Goal: Task Accomplishment & Management: Complete application form

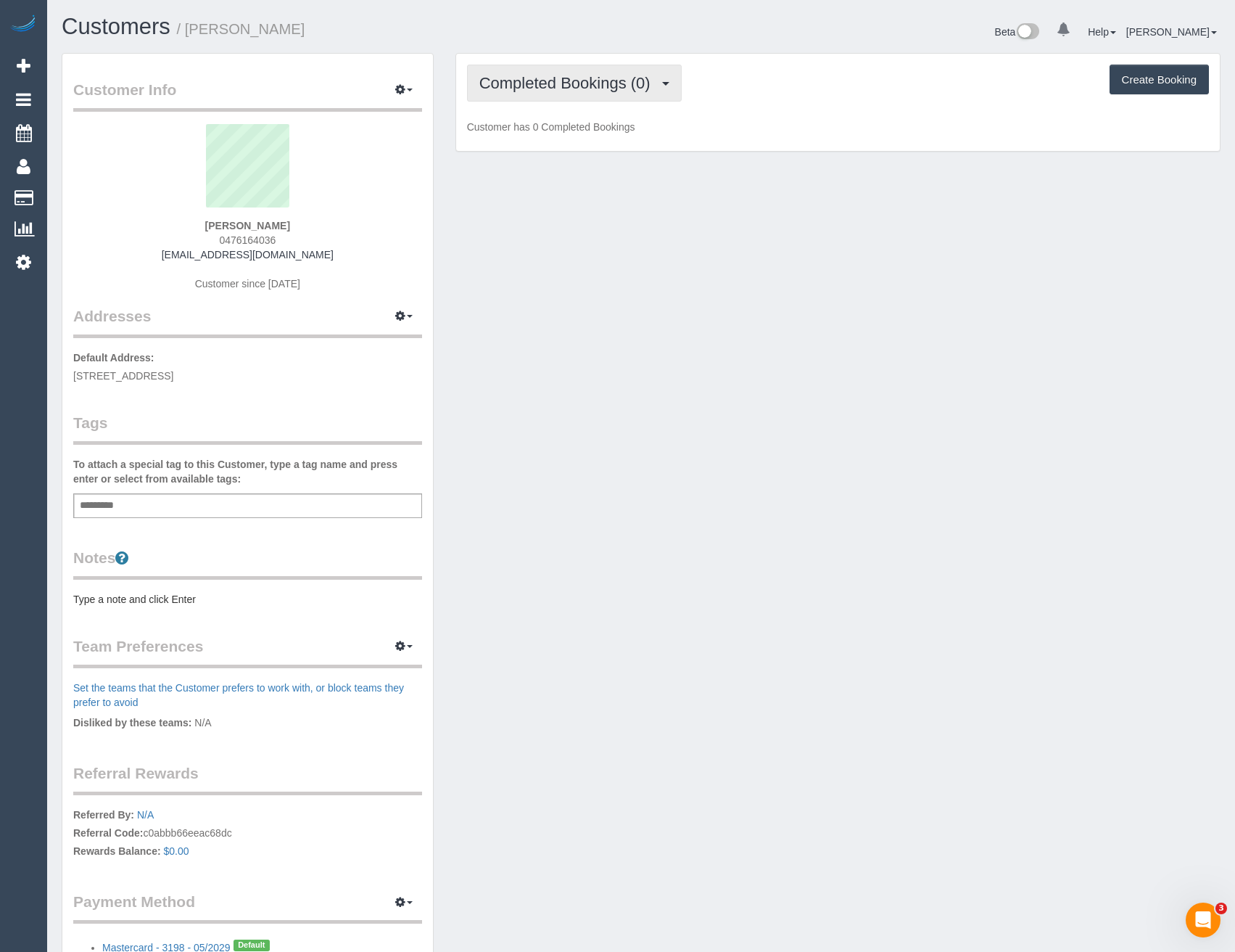
click at [596, 84] on span "Completed Bookings (0)" at bounding box center [568, 83] width 178 height 18
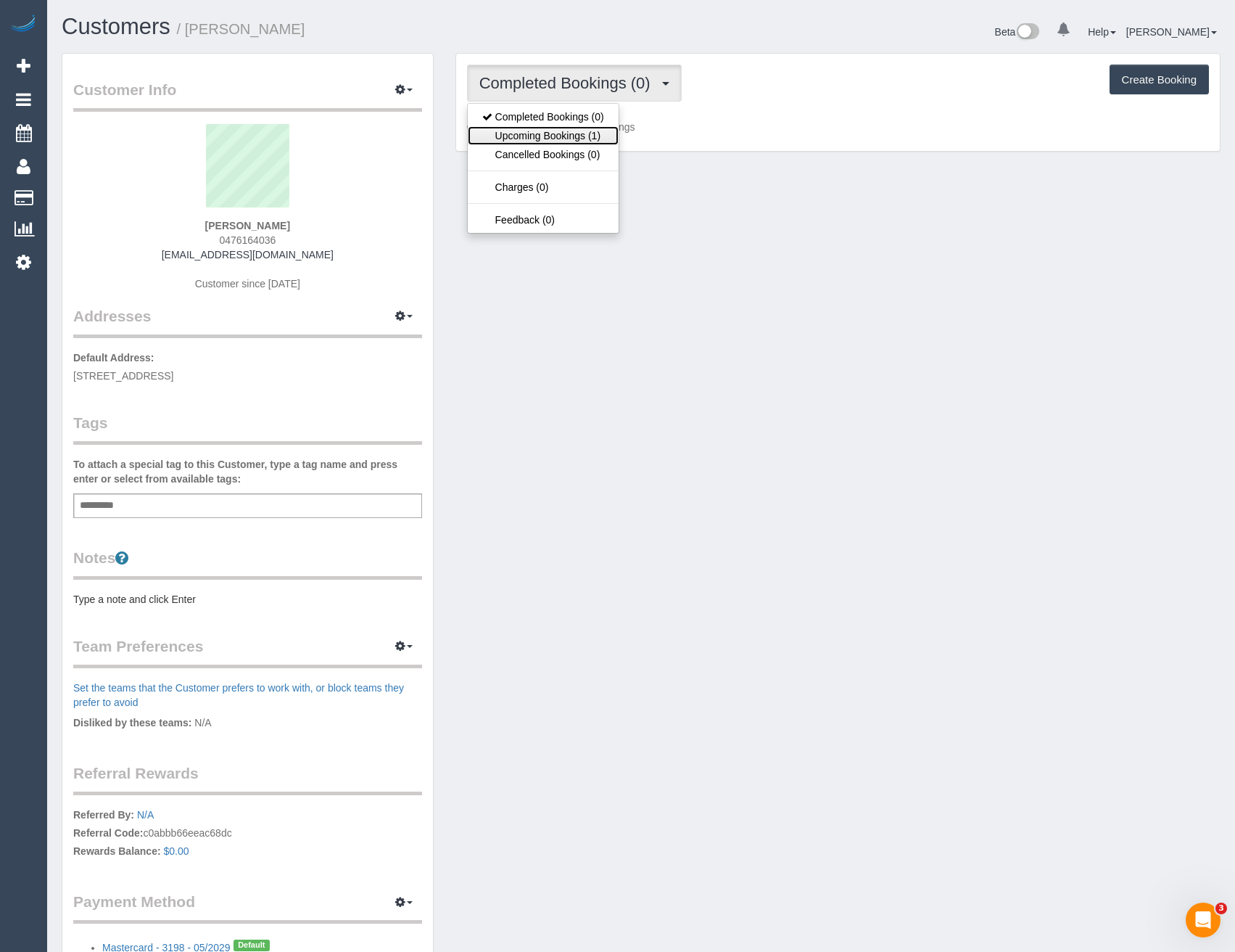
click at [601, 128] on link "Upcoming Bookings (1)" at bounding box center [543, 136] width 151 height 19
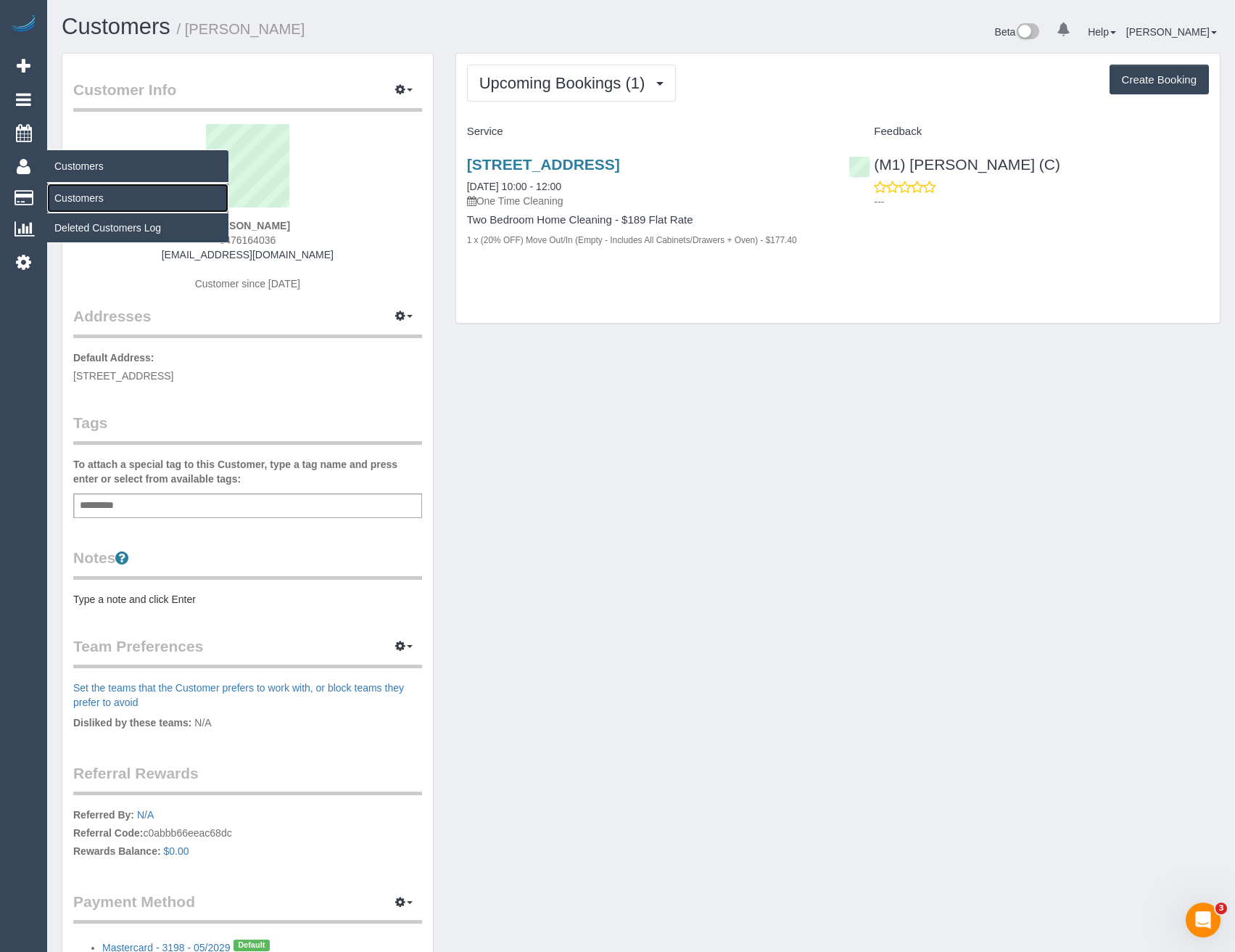
click at [79, 188] on link "Customers" at bounding box center [138, 198] width 181 height 29
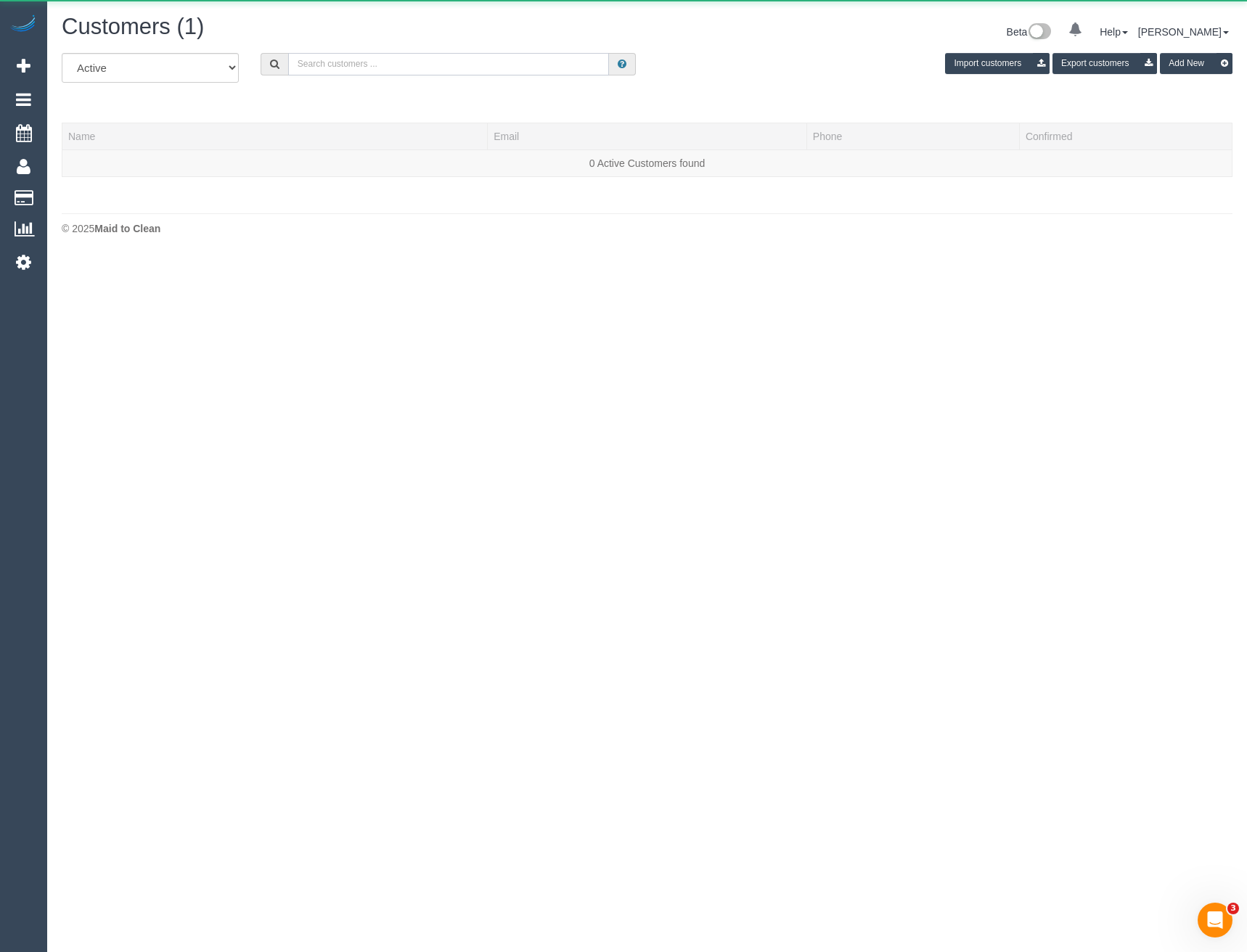
click at [406, 61] on input "text" at bounding box center [449, 64] width 322 height 22
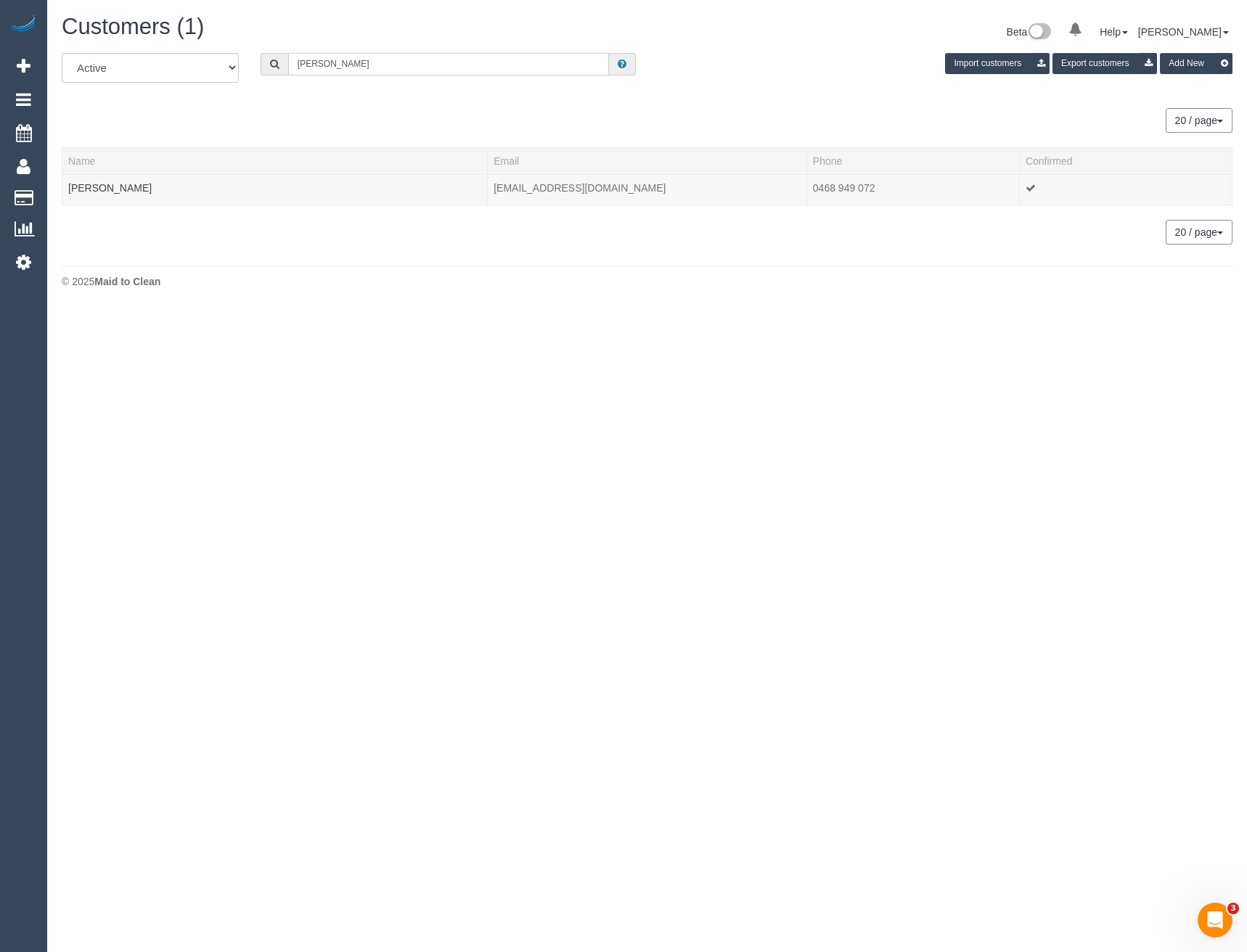
type input "kurtis ly"
click at [98, 188] on link "Kurtis Lynch" at bounding box center [110, 188] width 84 height 12
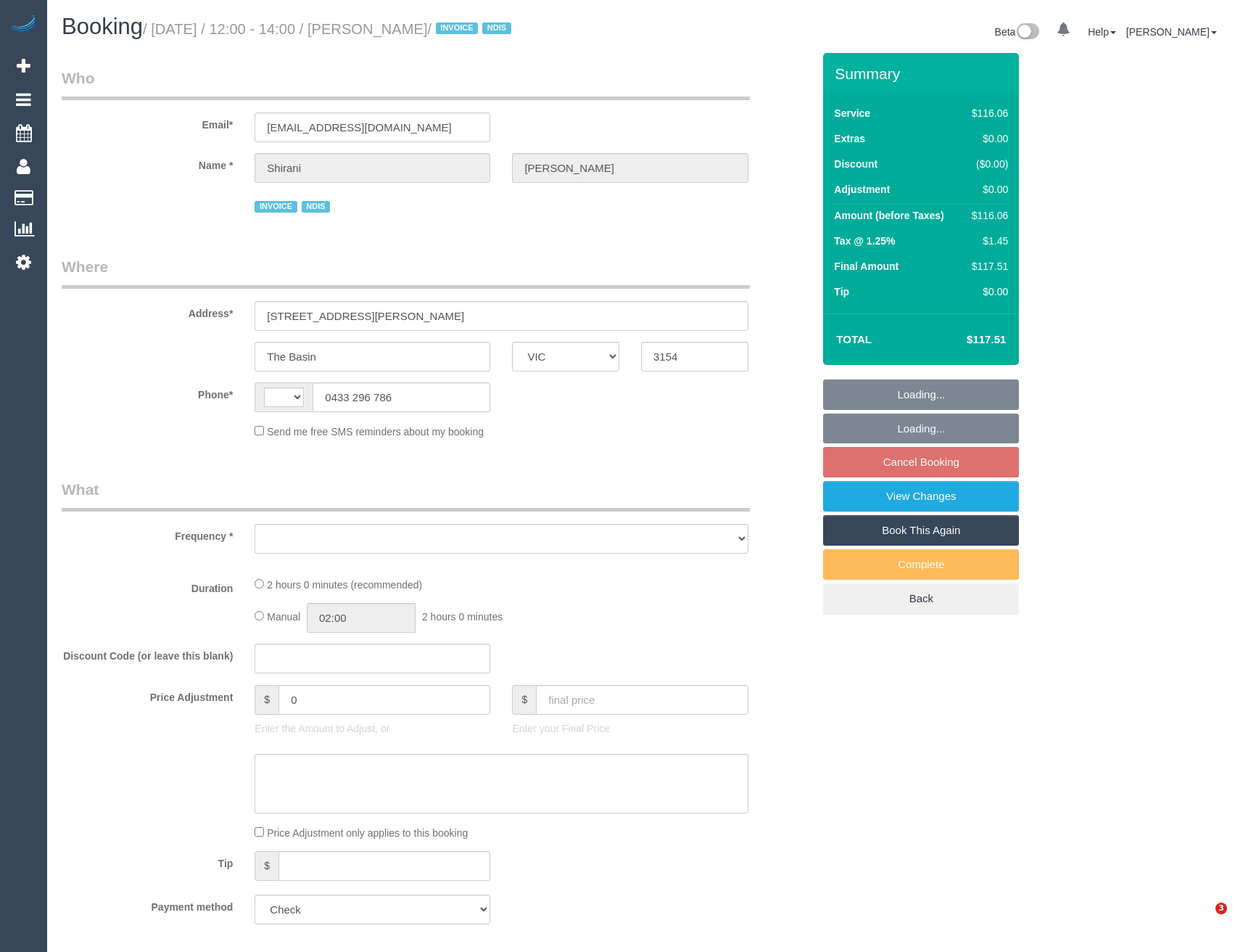
select select "VIC"
select select "string:AU"
select select "object:278"
select select "number:29"
select select "number:14"
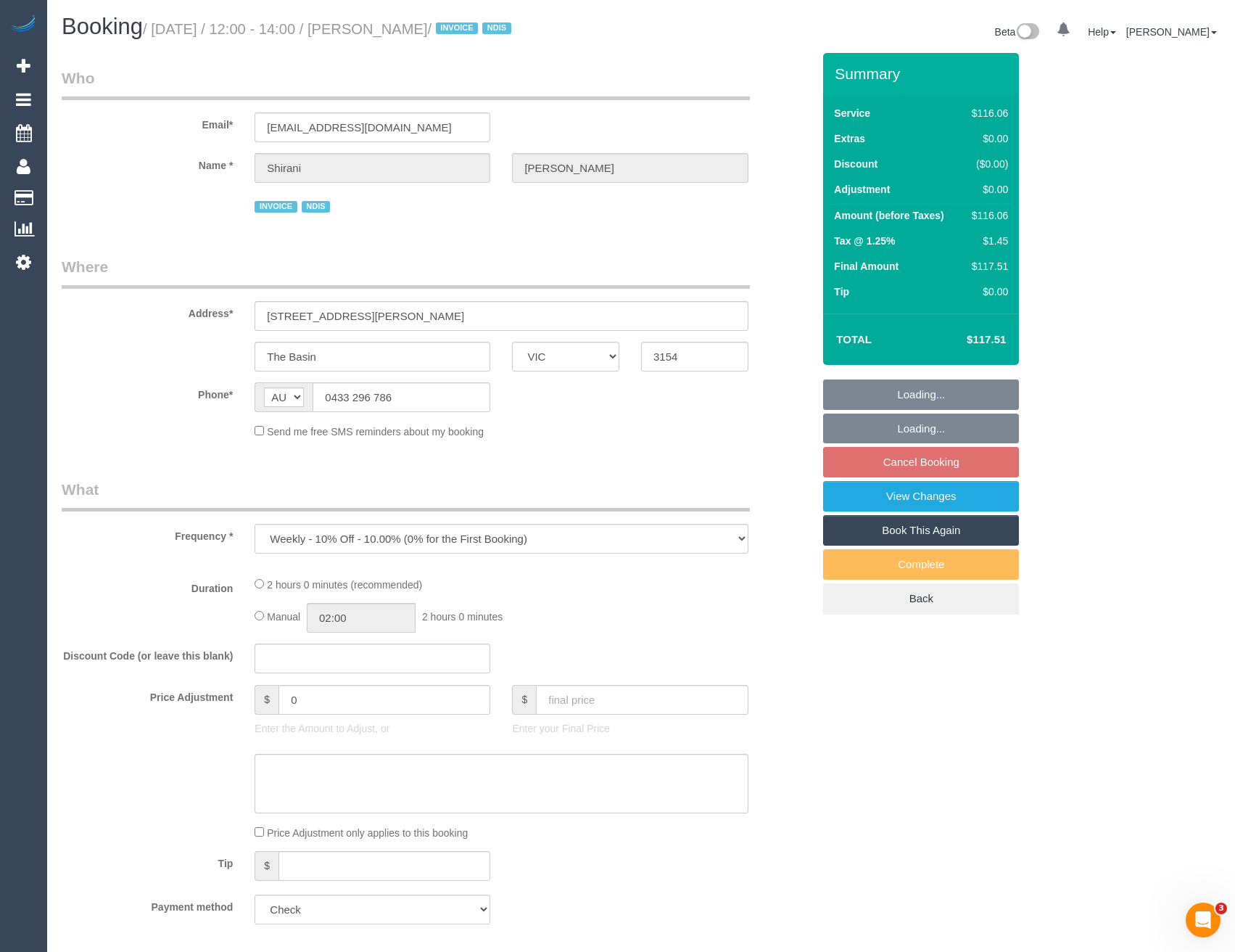
select select "number:19"
select select "number:36"
select select "number:35"
select select "number:12"
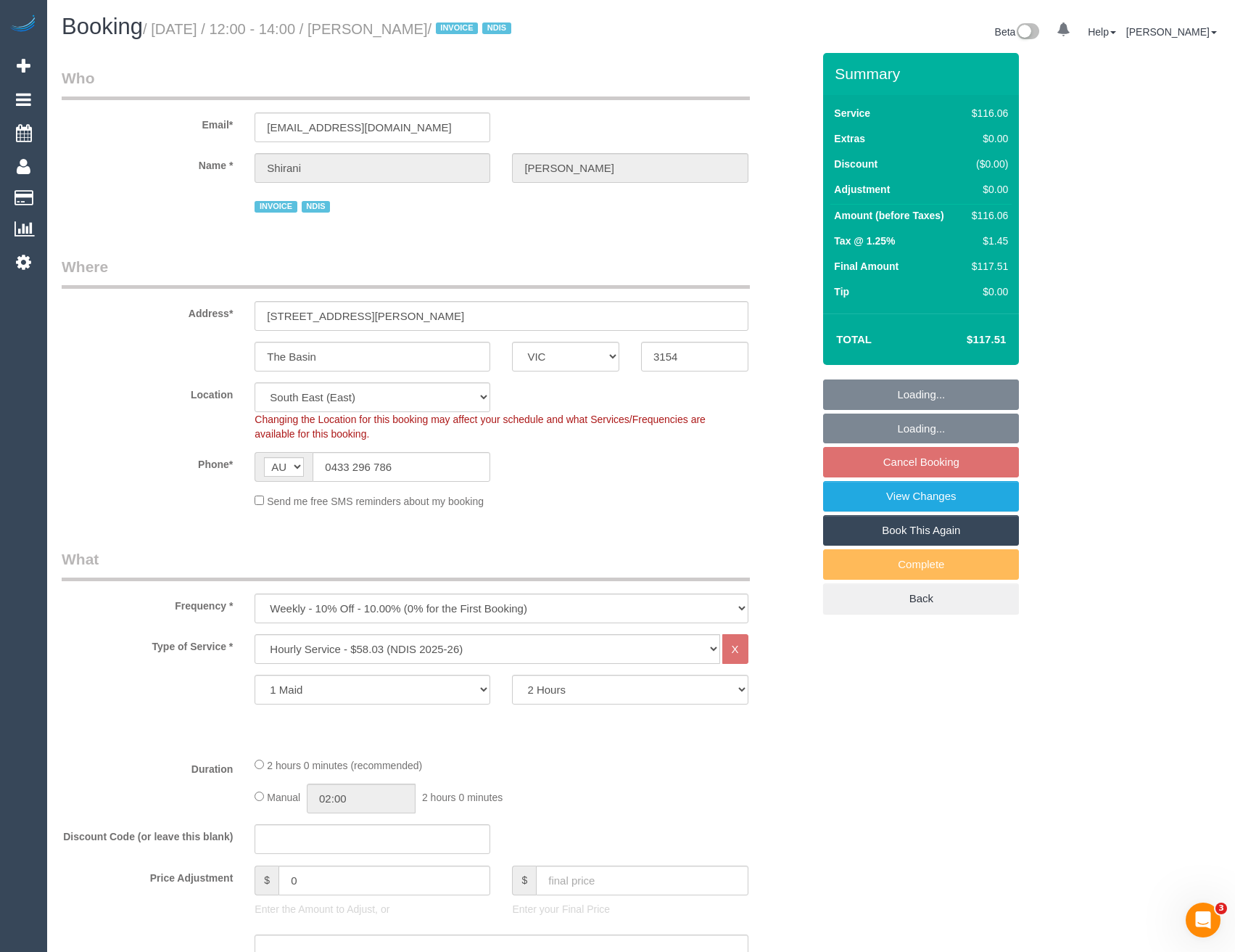
select select "object:1275"
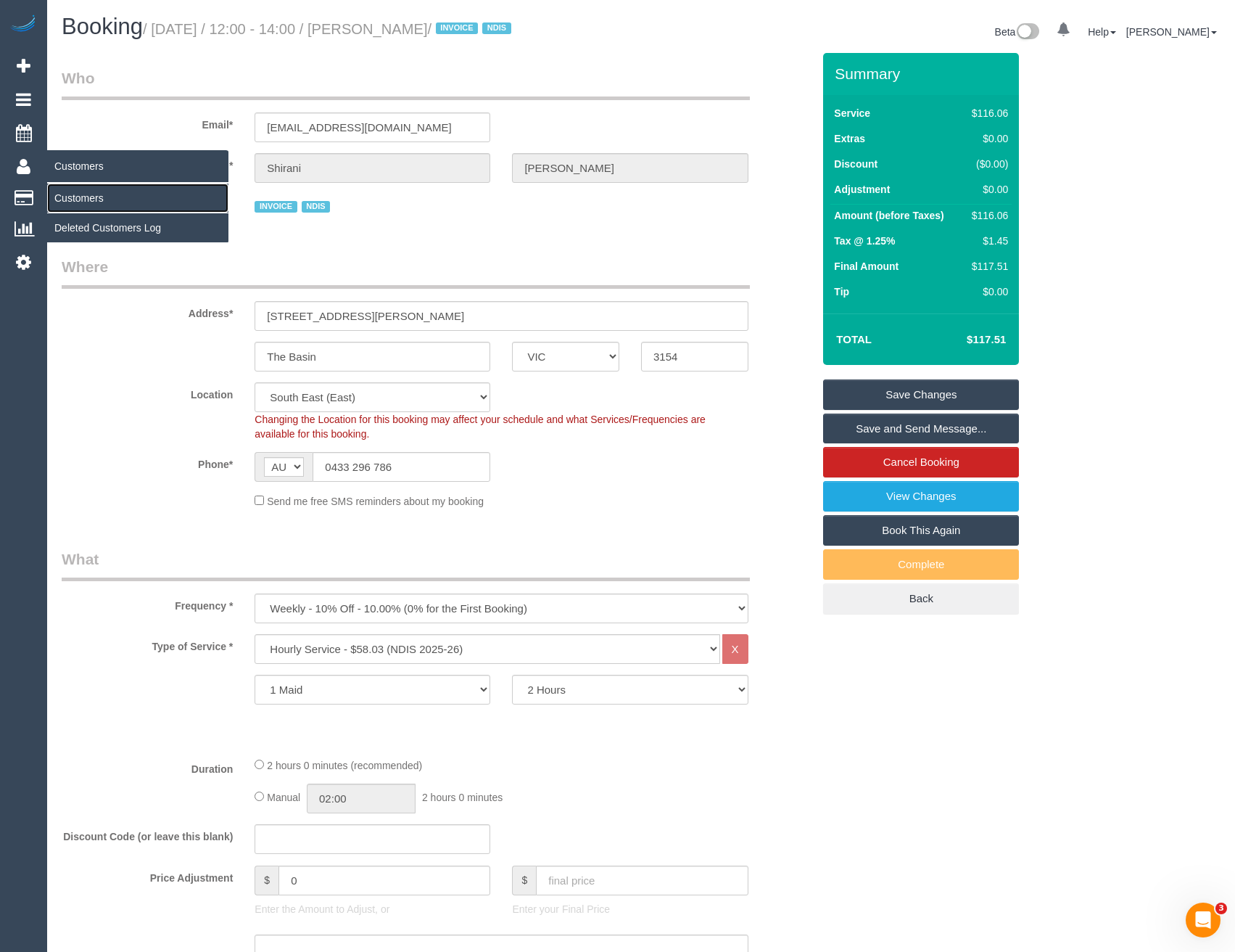
click at [88, 204] on link "Customers" at bounding box center [138, 198] width 181 height 29
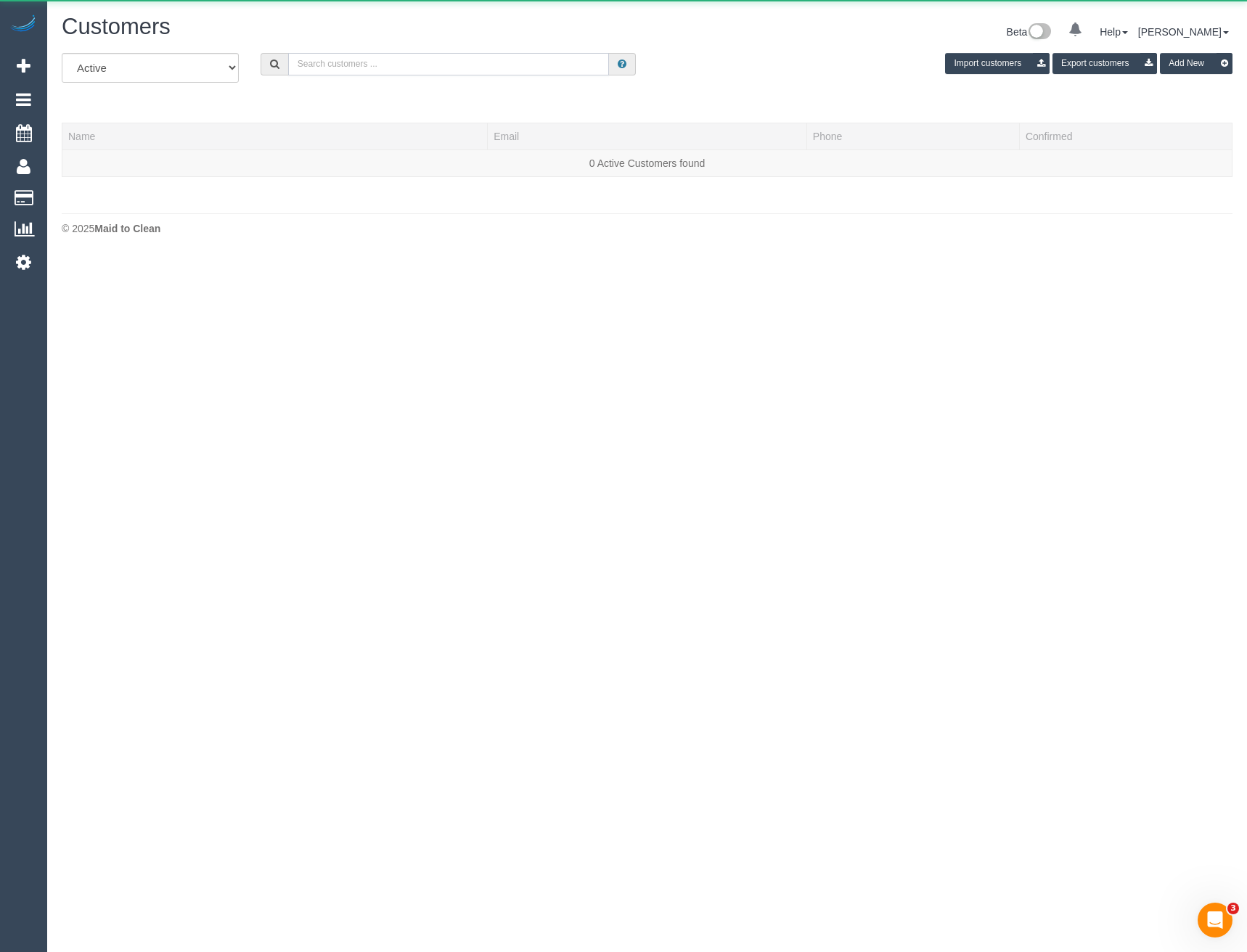
click at [362, 64] on input "text" at bounding box center [449, 64] width 322 height 22
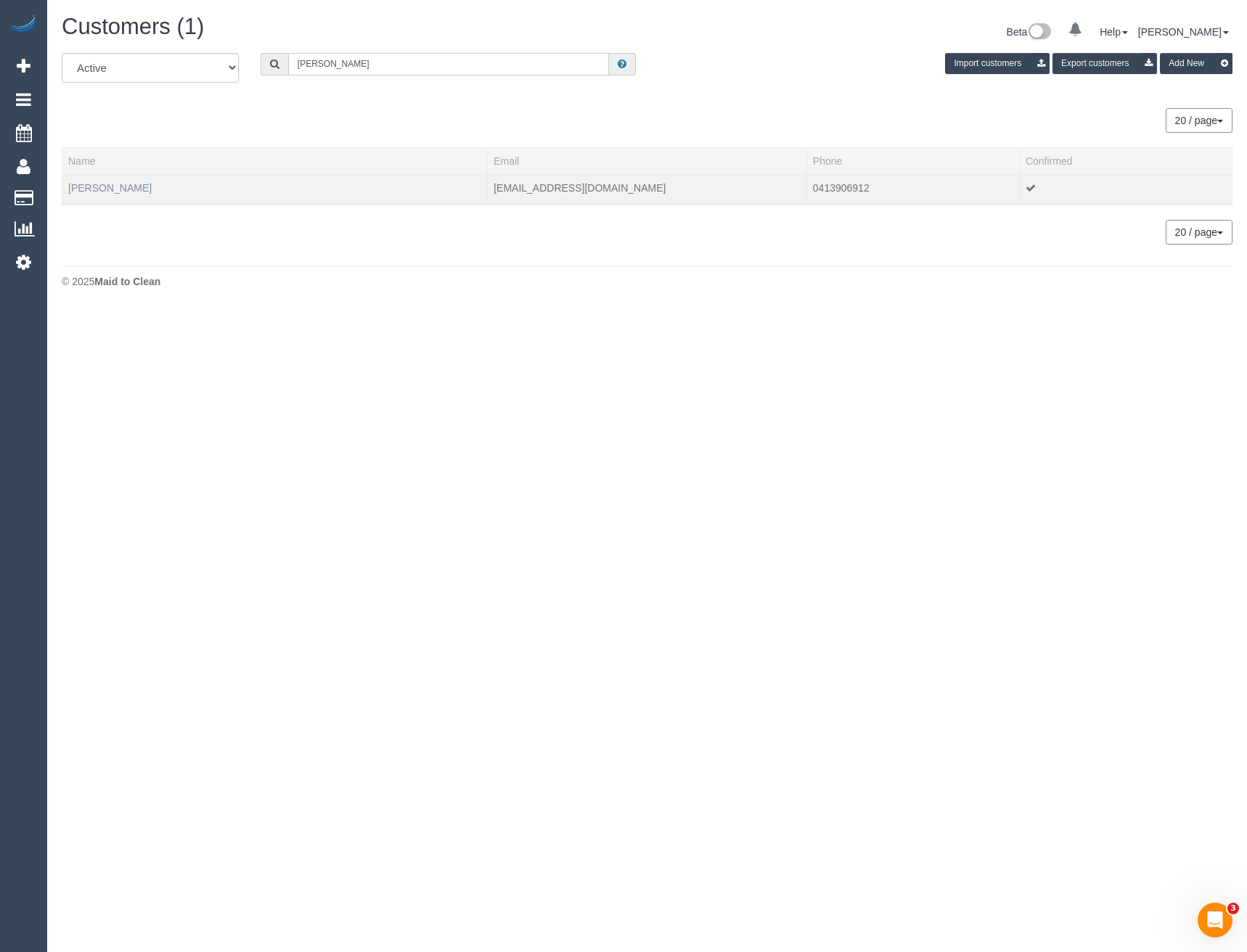
type input "Brian Mood"
click at [94, 192] on link "Brian Moody" at bounding box center [110, 188] width 84 height 12
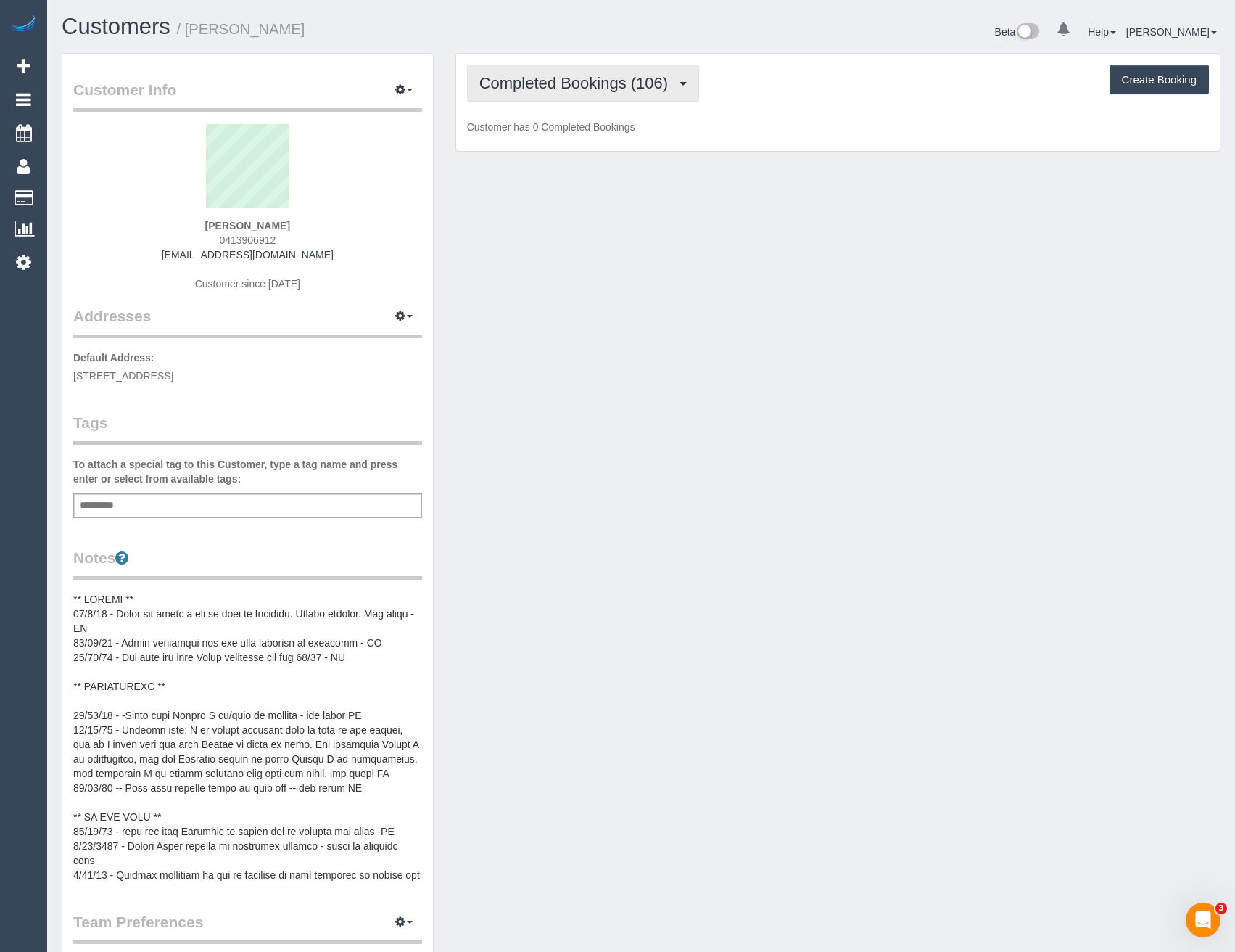
click at [644, 95] on button "Completed Bookings (106)" at bounding box center [584, 83] width 233 height 37
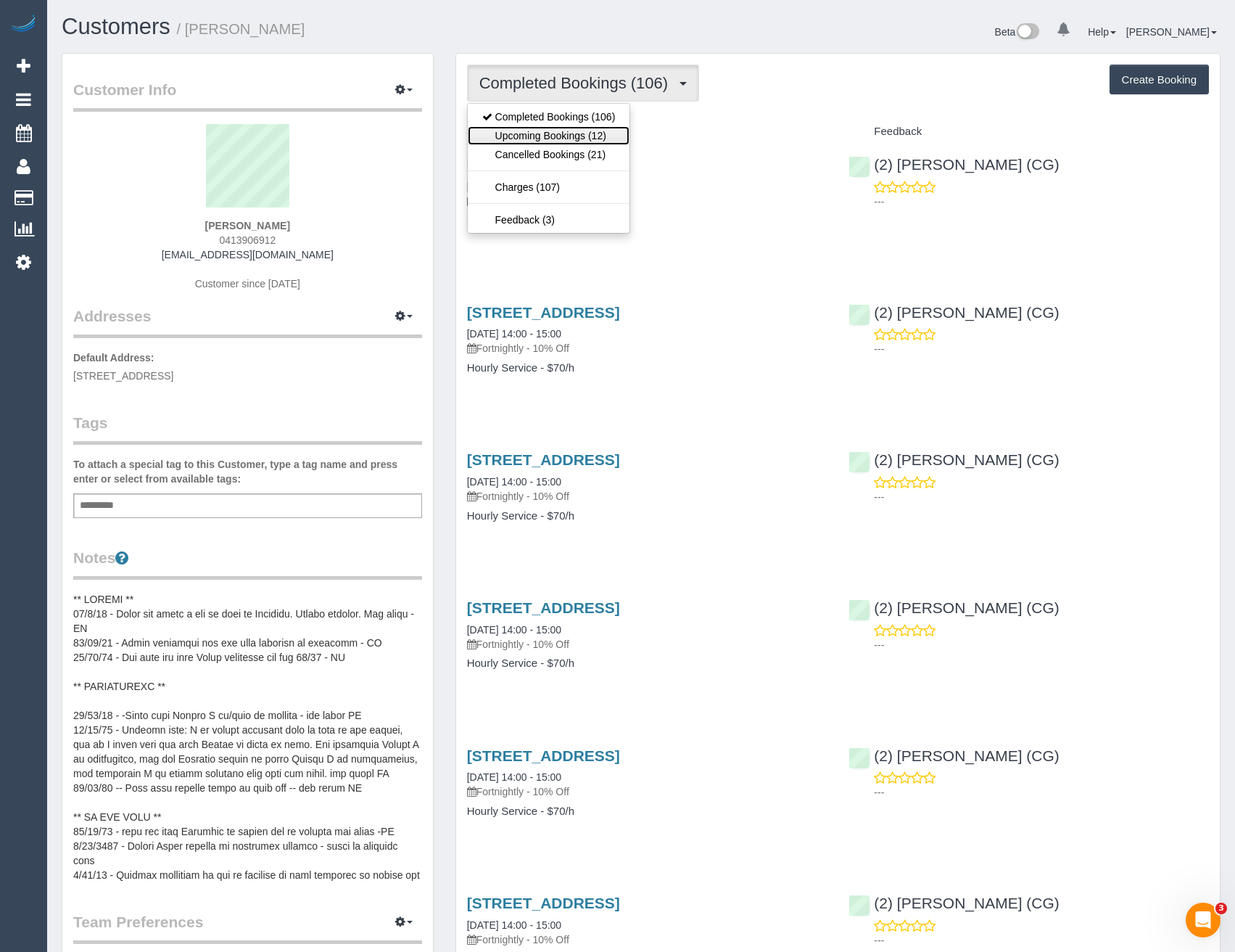
click at [522, 141] on link "Upcoming Bookings (12)" at bounding box center [549, 136] width 163 height 19
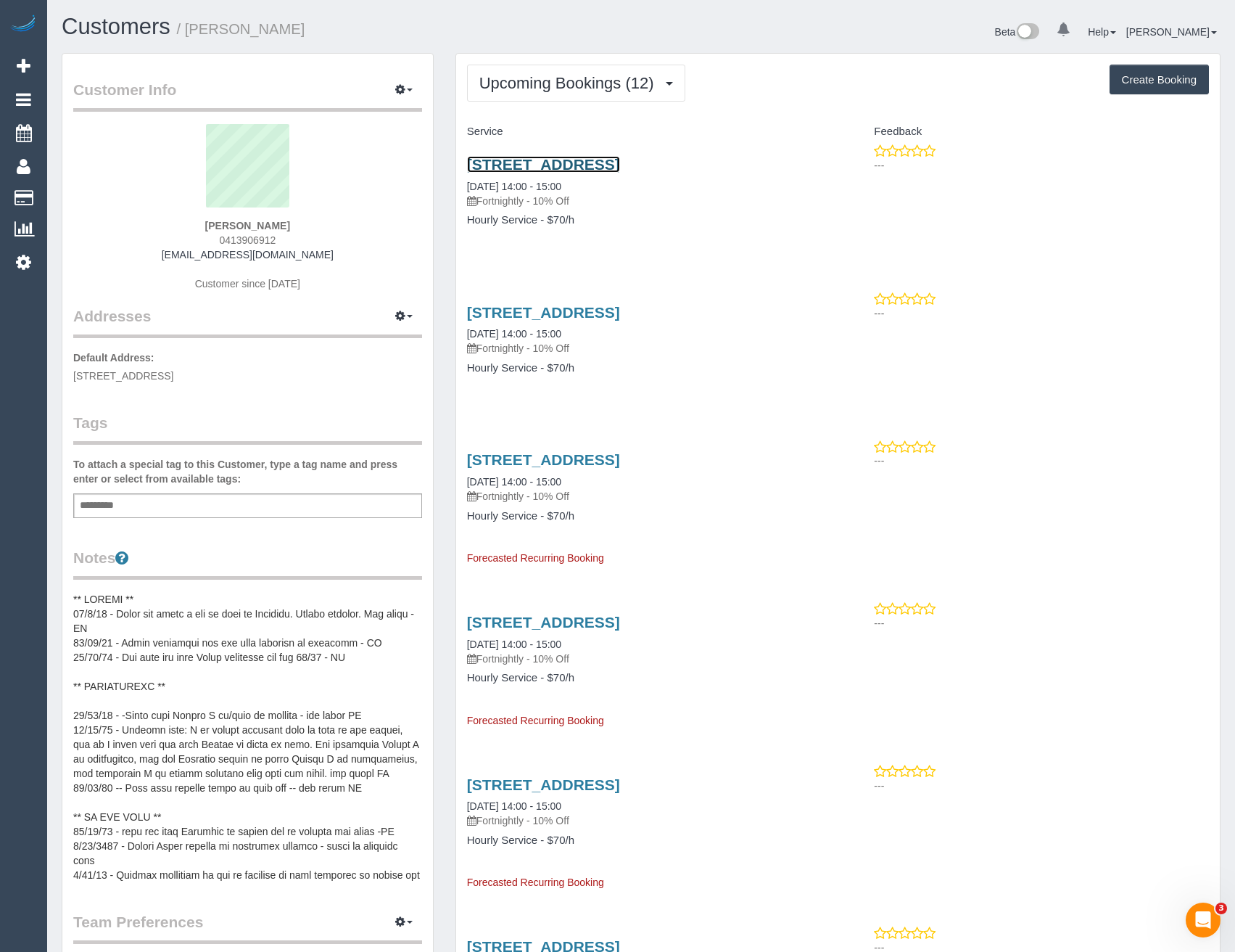
click at [620, 169] on link "176 Murrumbeena Rd, 3, Murrumbeena, VIC 3163" at bounding box center [543, 164] width 153 height 16
click at [620, 166] on link "176 Murrumbeena Rd, 3, Murrumbeena, VIC 3163" at bounding box center [543, 164] width 153 height 16
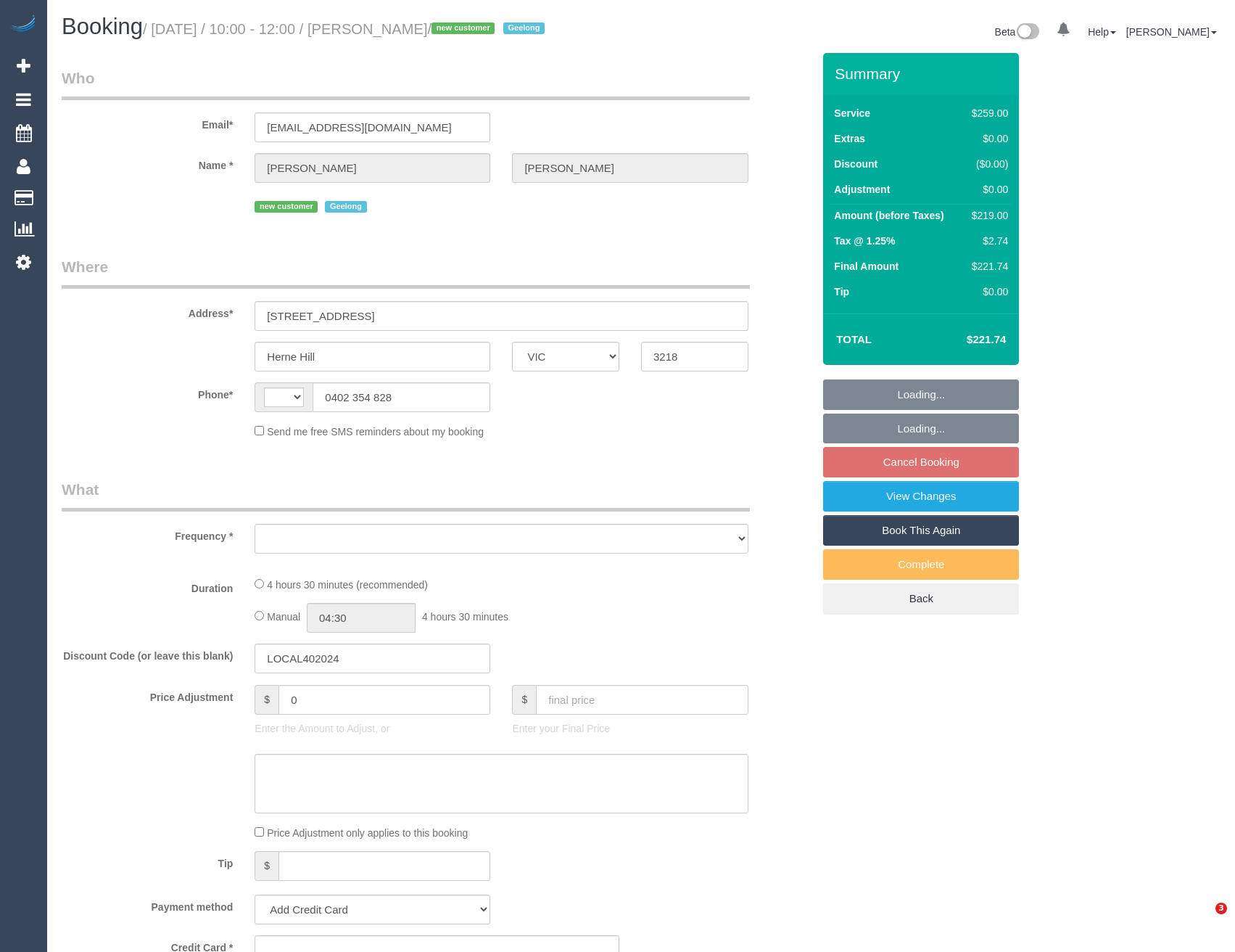
select select "VIC"
select select "string:AU"
select select "object:535"
select select "string:stripe-pm_1S4zGD2GScqysDRVf9S2IGiO"
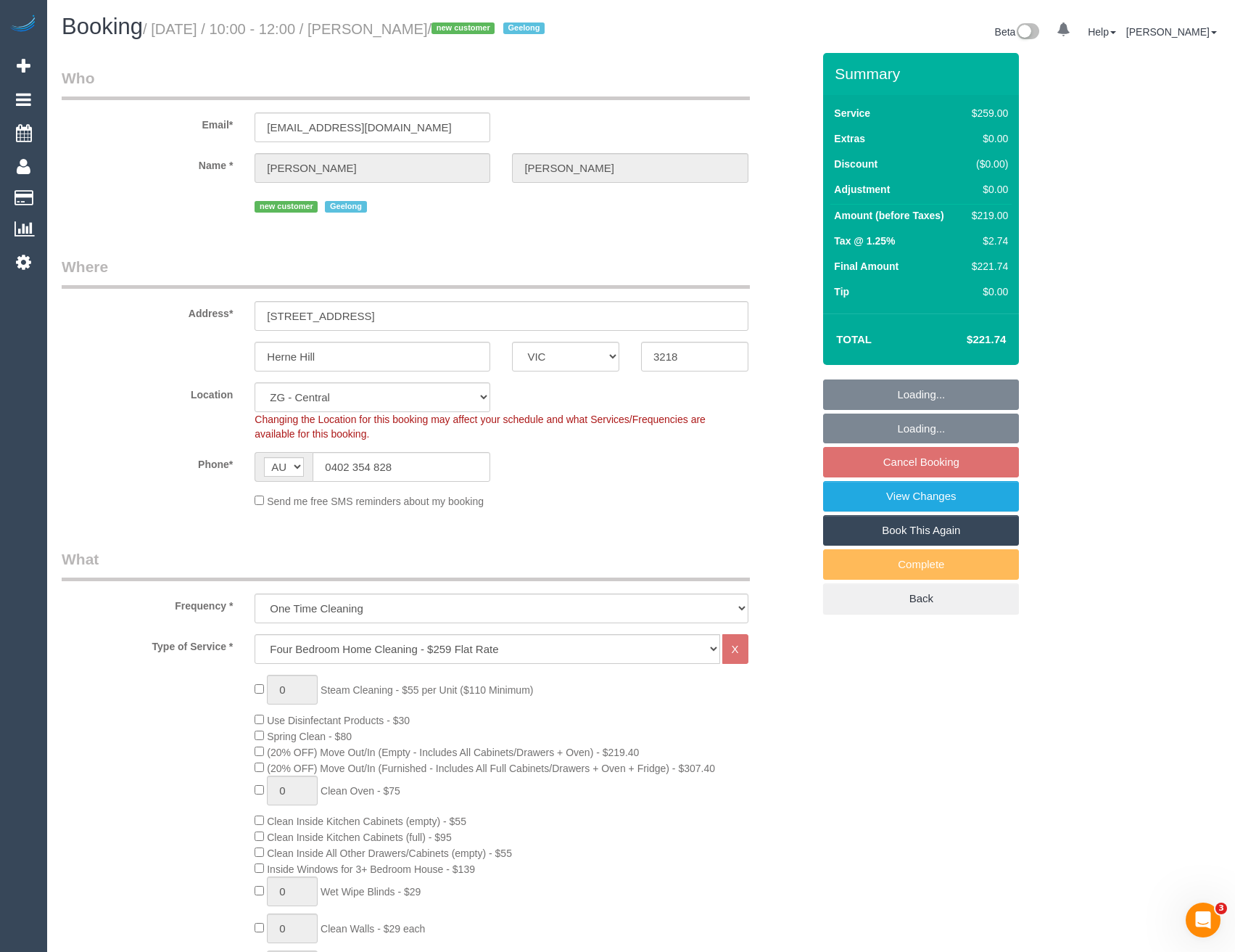
select select "object:694"
select select "spot1"
select select "number:30"
select select "number:15"
select select "number:19"
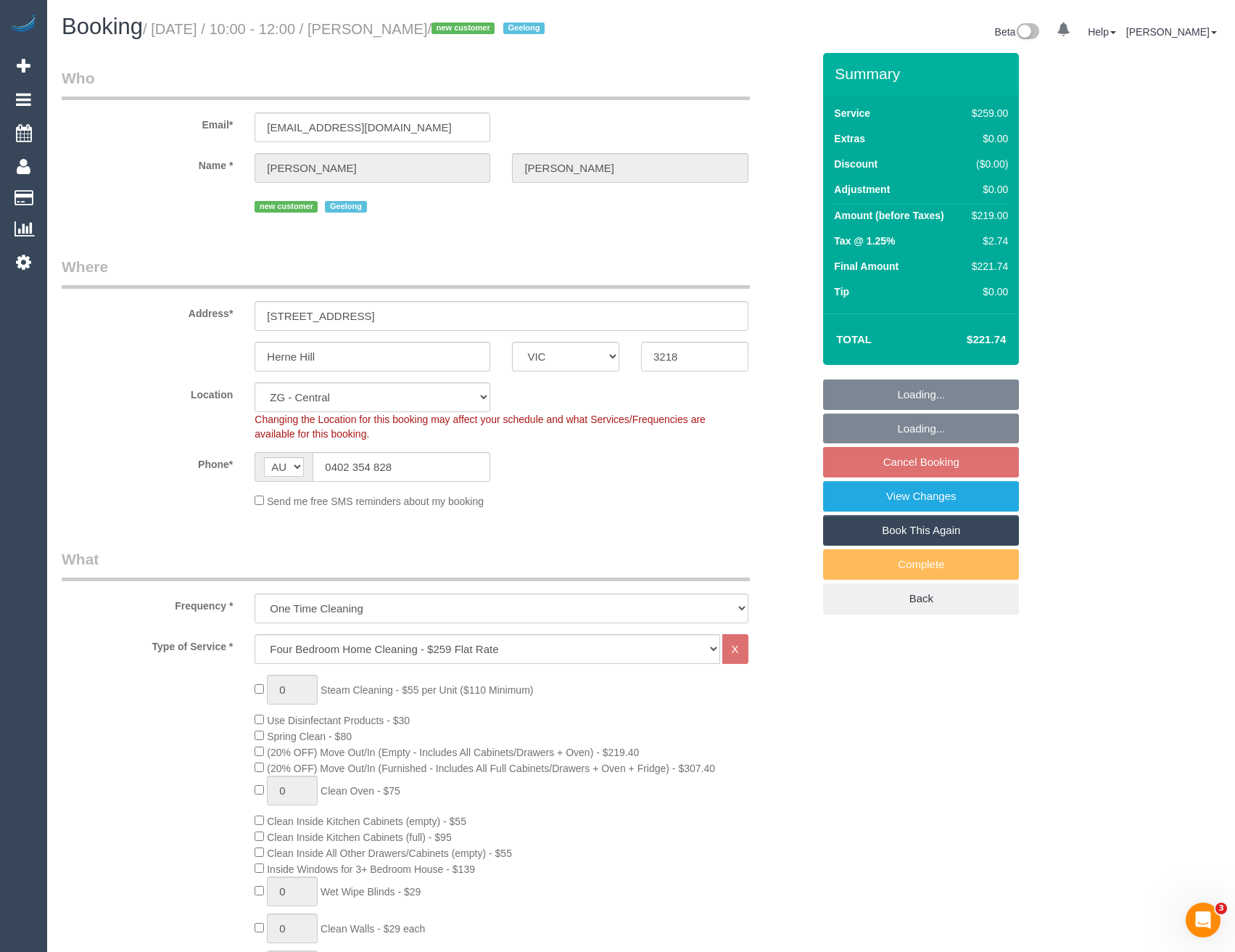
select select "number:24"
select select "number:34"
select select "number:13"
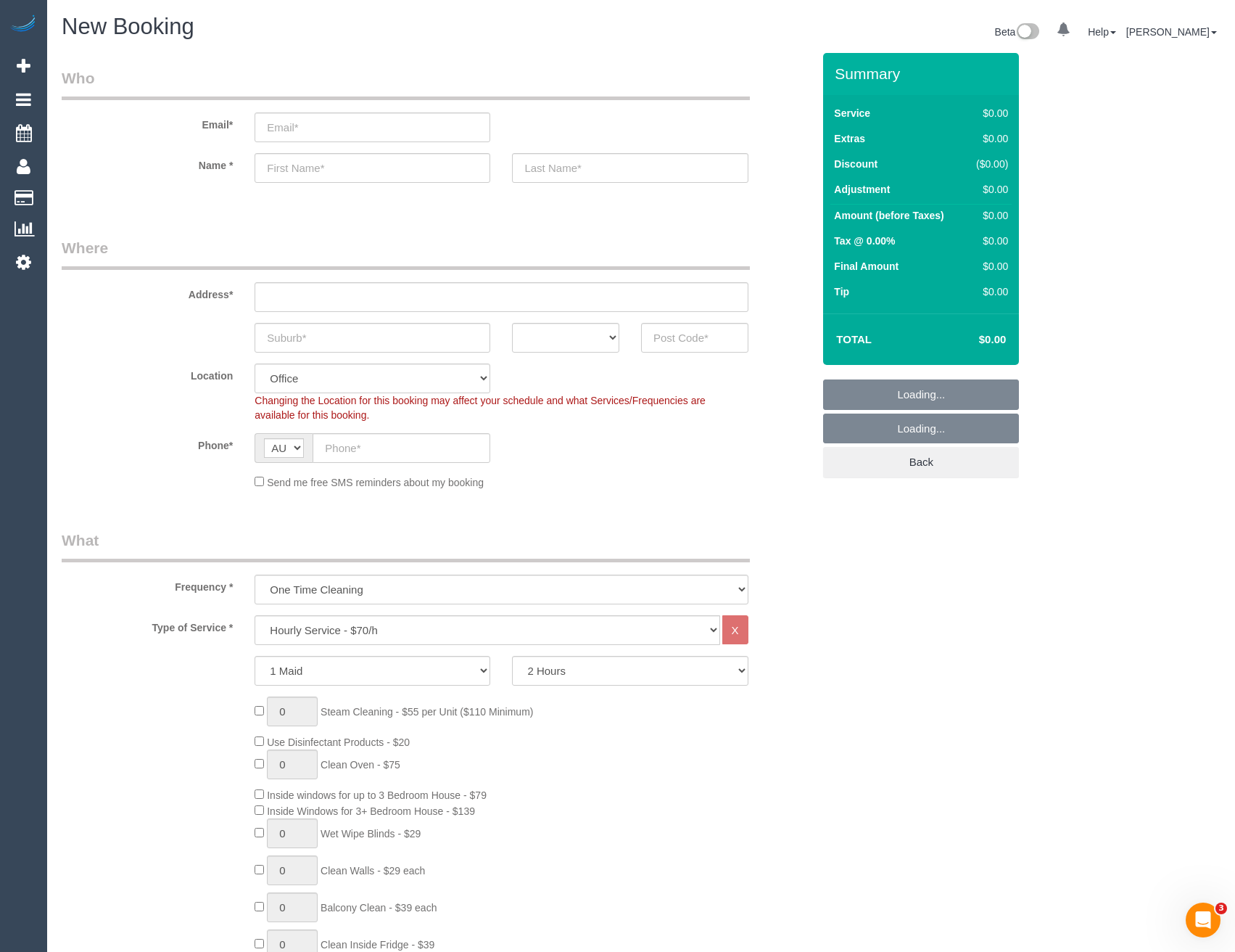
select select "object:2104"
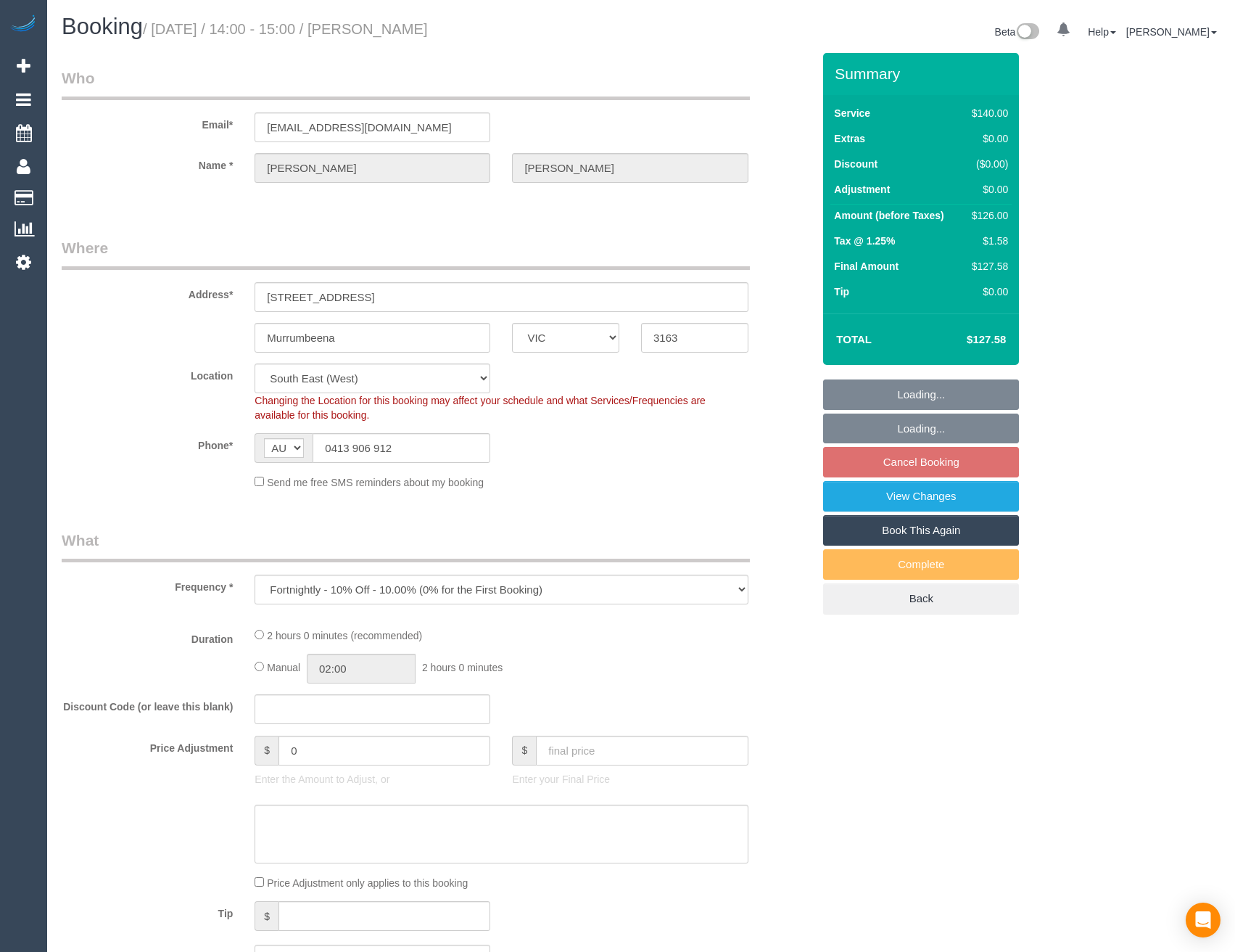
select select "VIC"
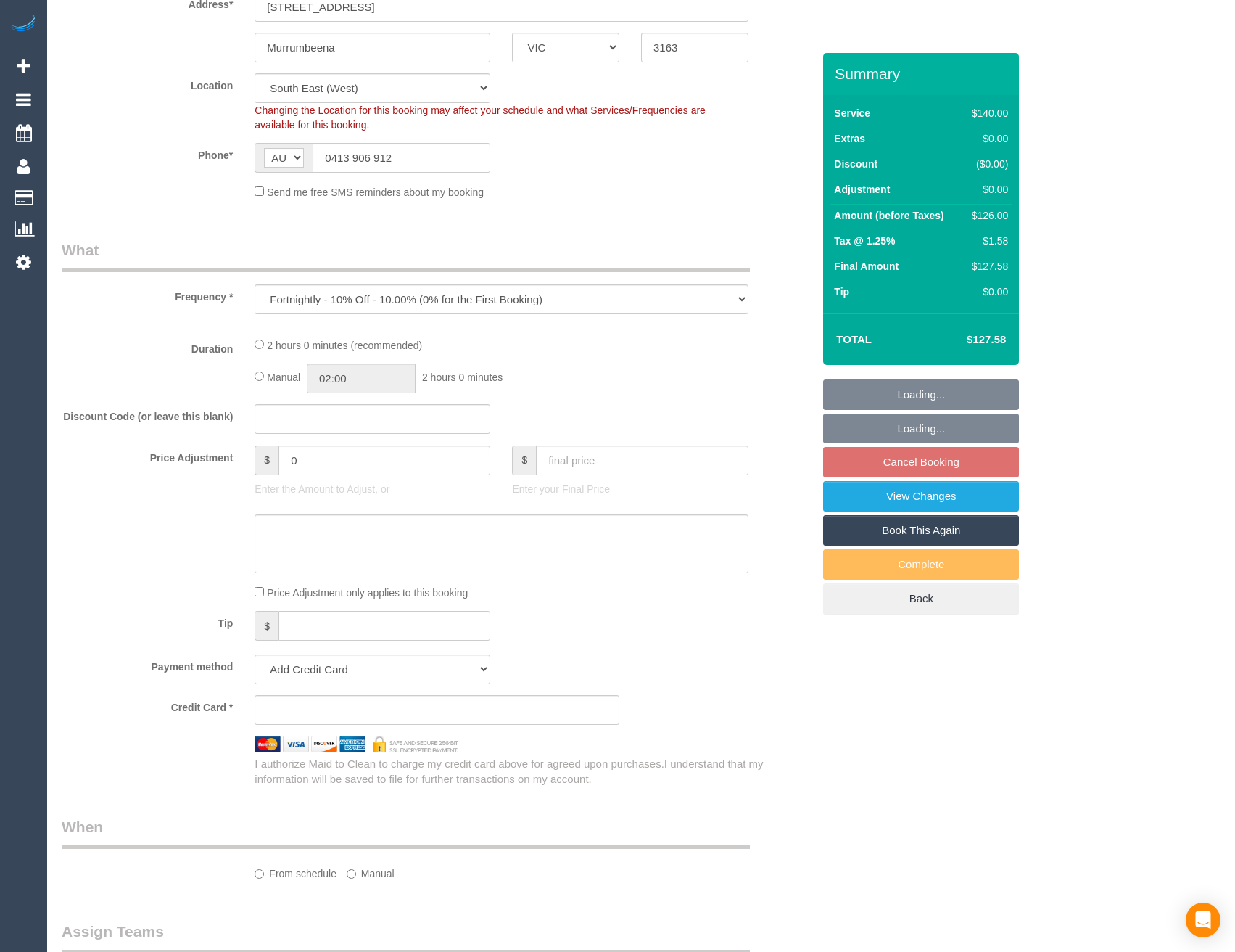
select select "string:stripe-pm_1NPZo82GScqysDRV3I7Owh4Y"
select select "number:28"
select select "number:14"
select select "number:19"
select select "number:24"
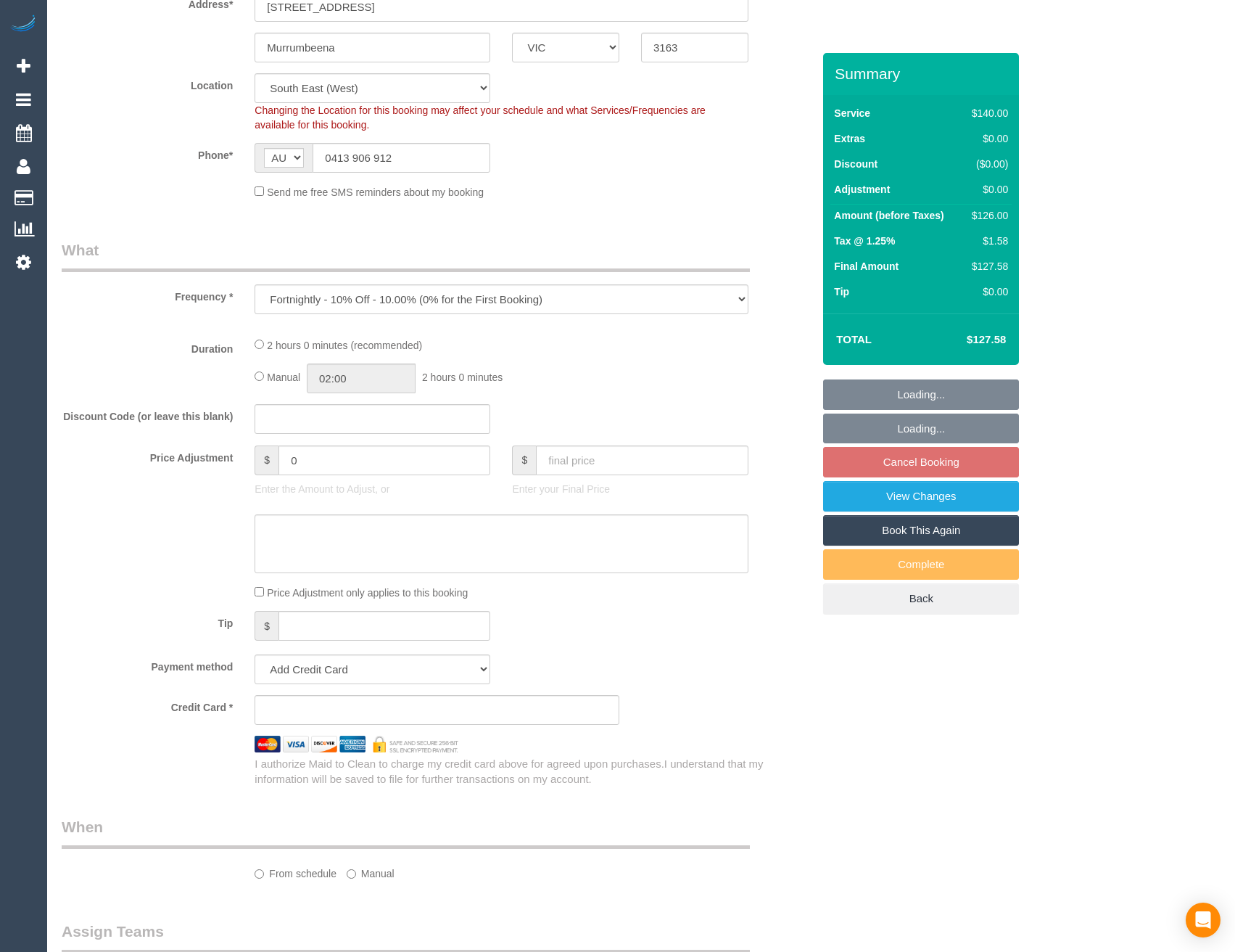
select select "number:11"
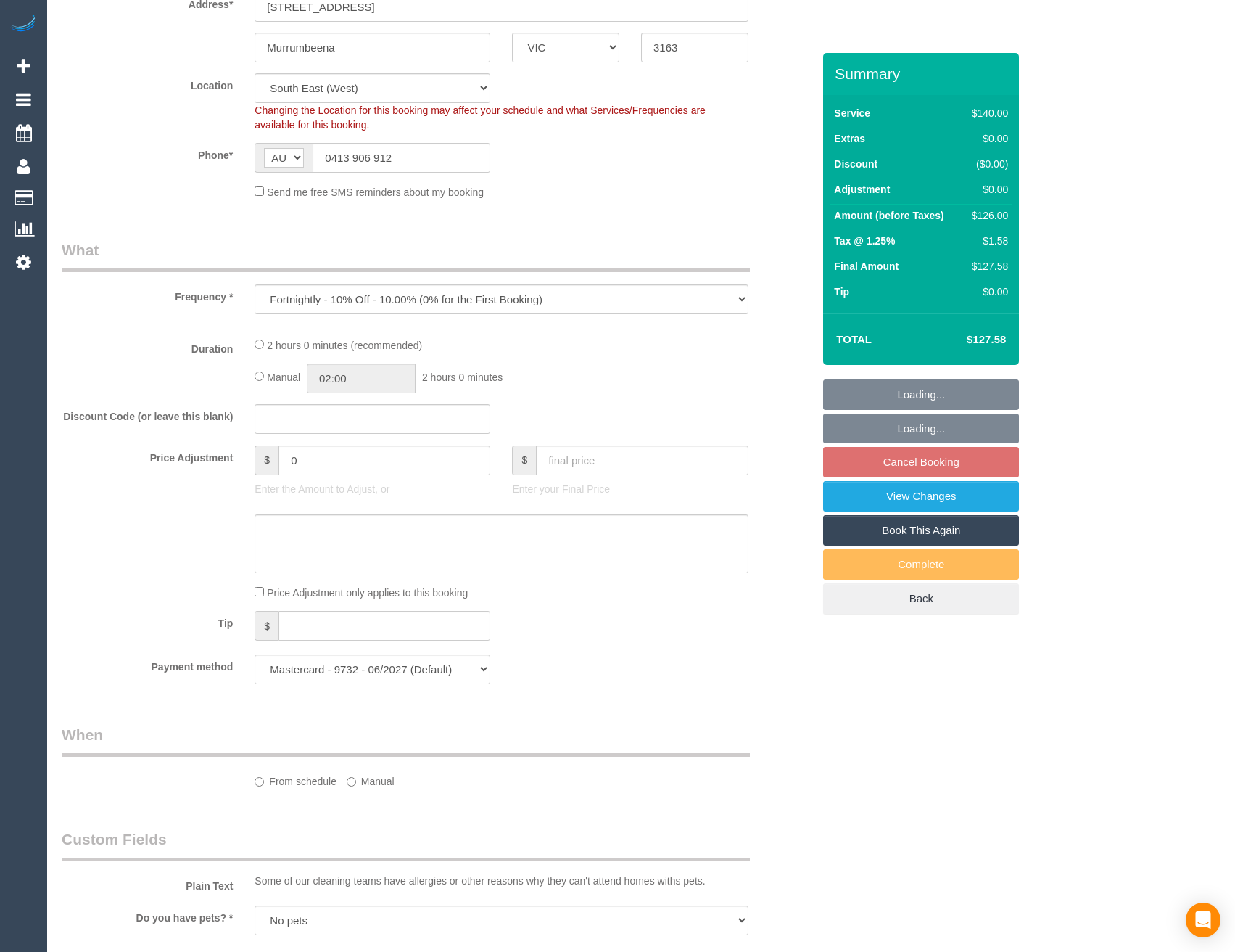
select select "38790"
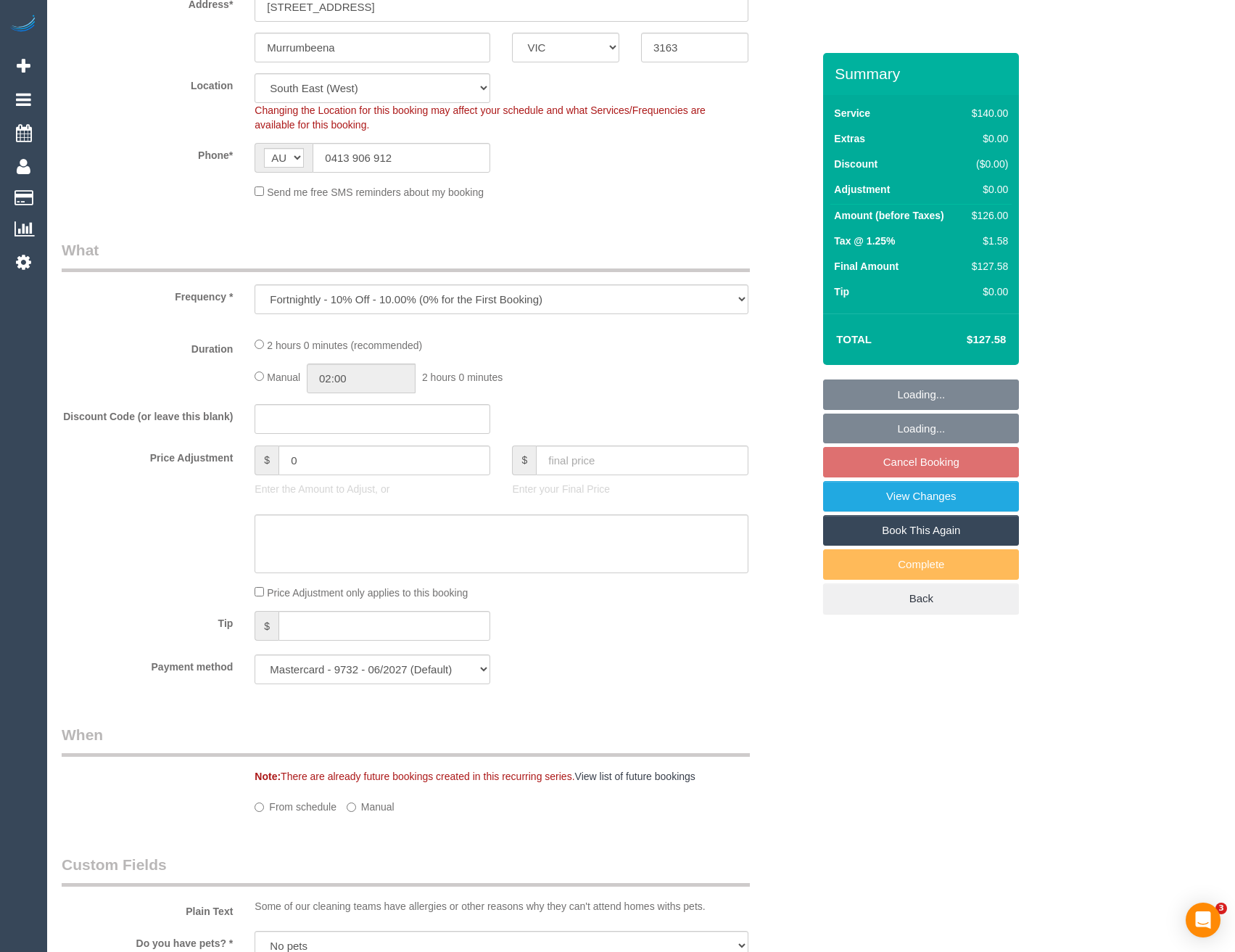
select select "object:1236"
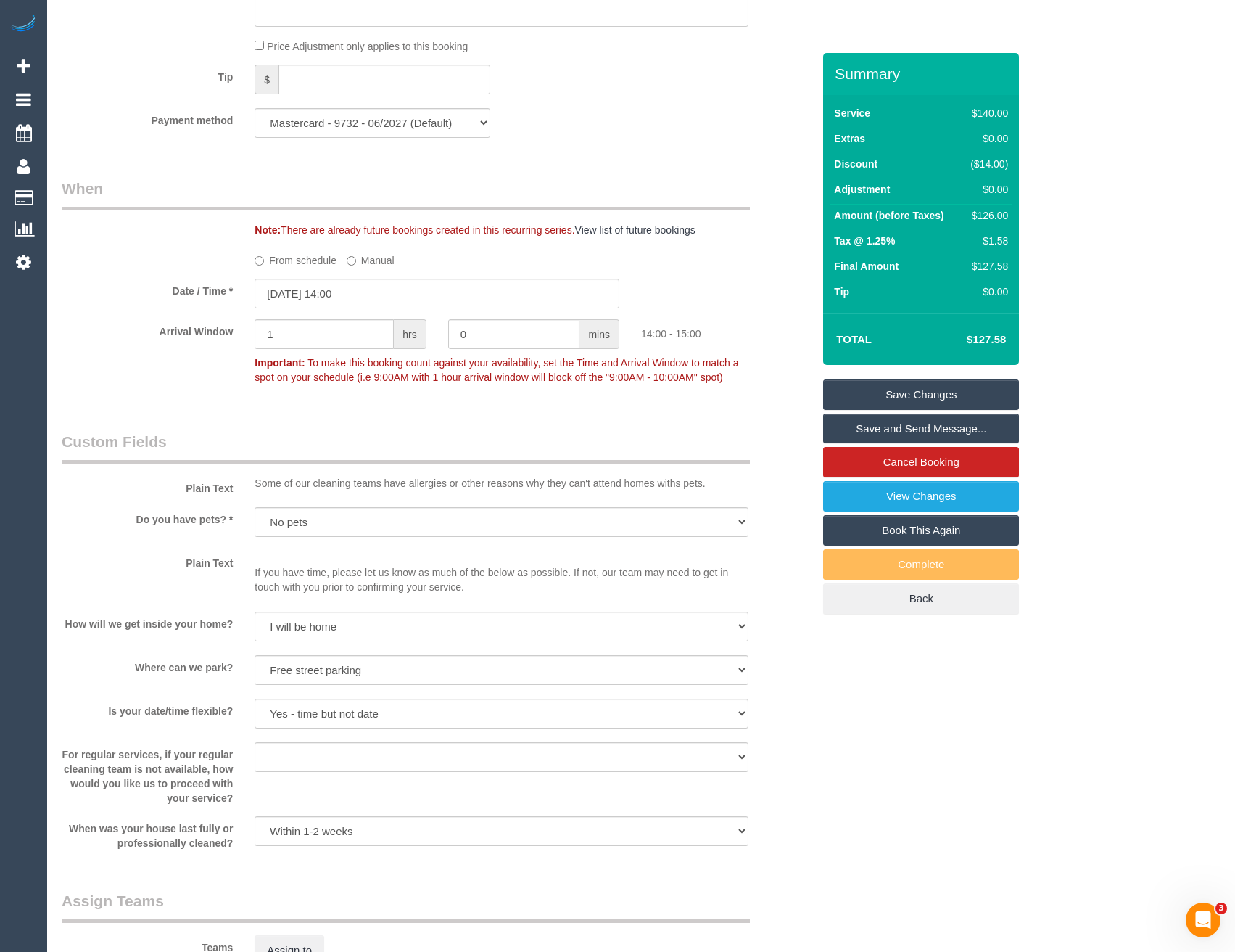
scroll to position [0, 0]
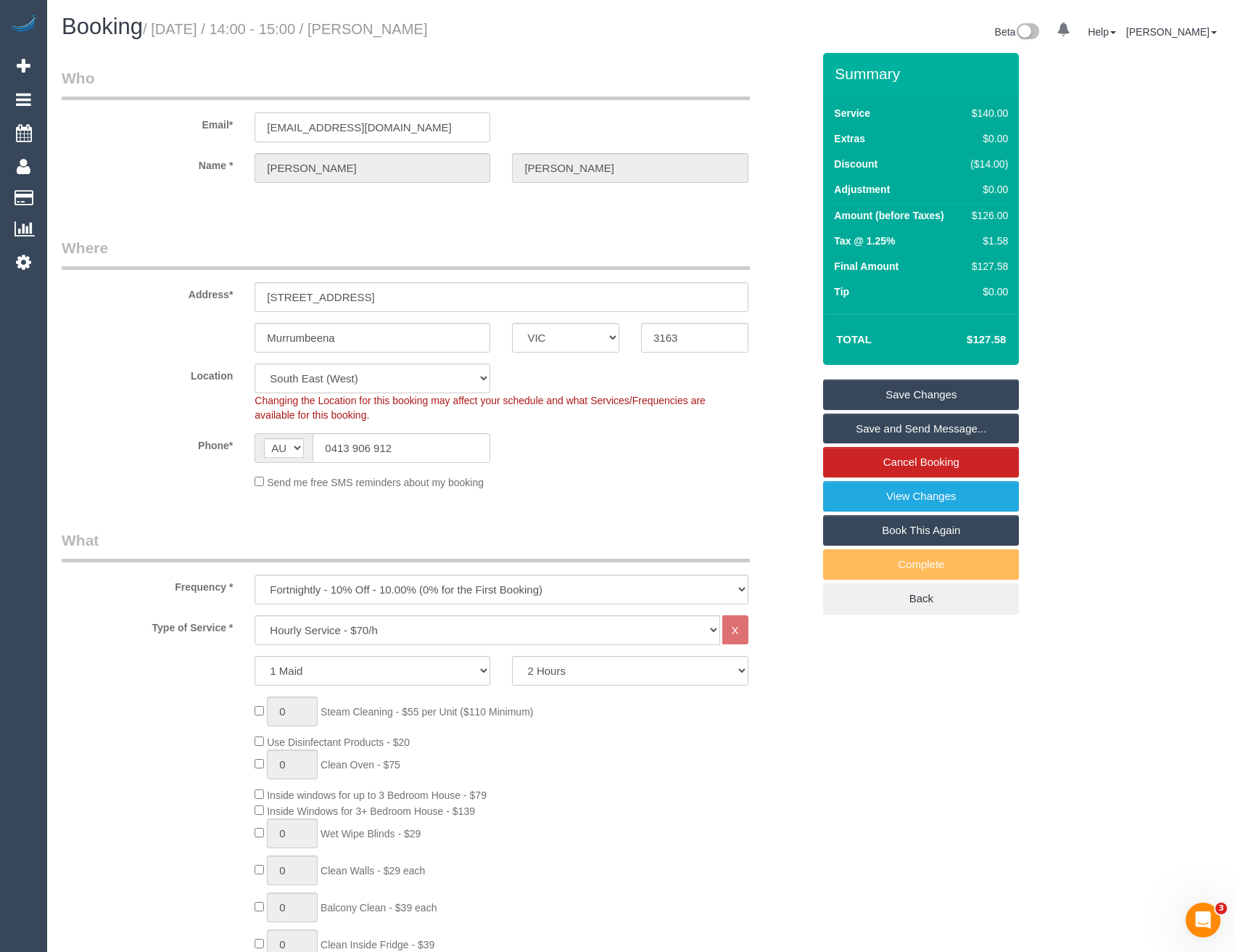
drag, startPoint x: 459, startPoint y: 128, endPoint x: 234, endPoint y: 129, distance: 225.0
click at [234, 129] on div "Email* [EMAIL_ADDRESS][DOMAIN_NAME]" at bounding box center [437, 105] width 773 height 75
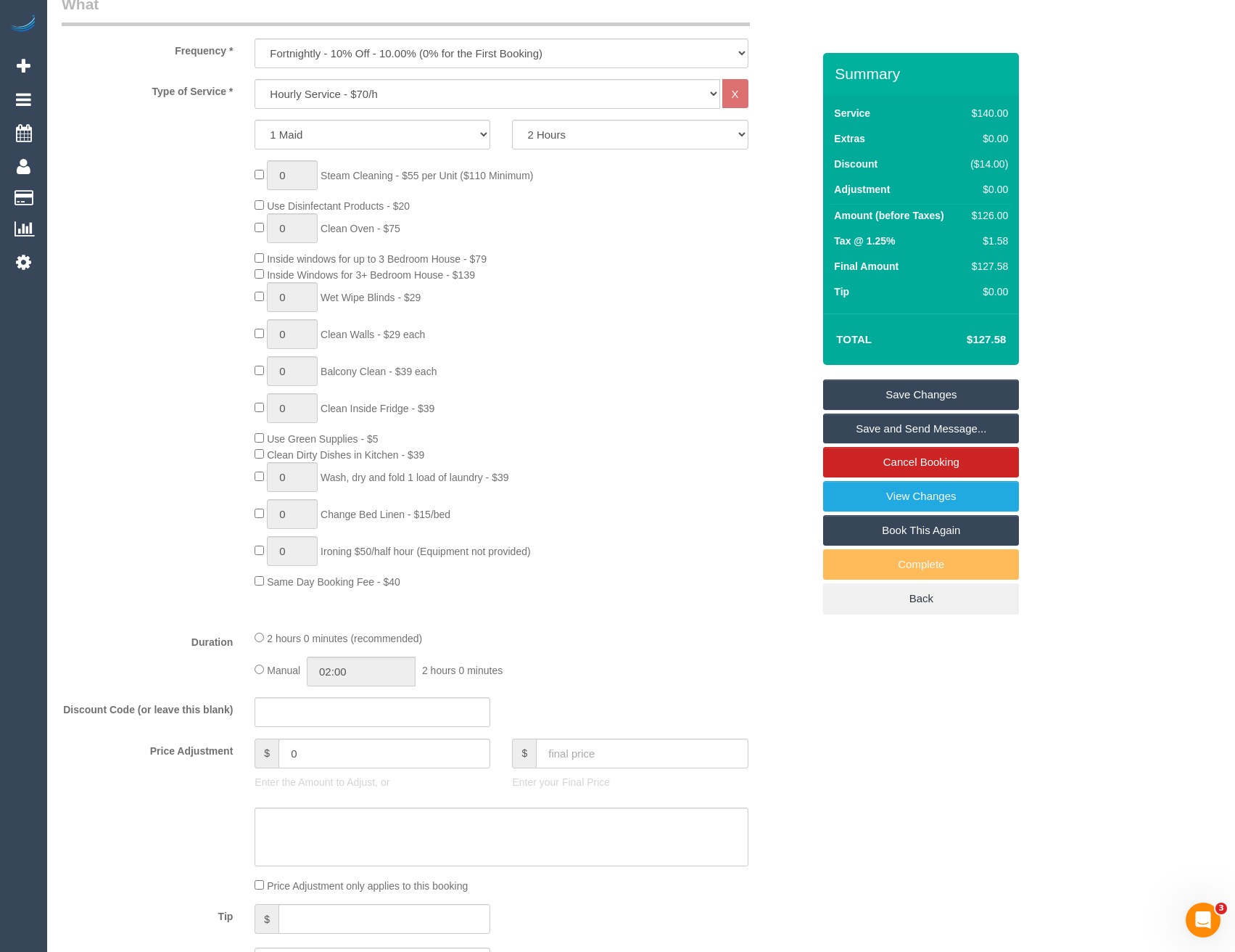
scroll to position [580, 0]
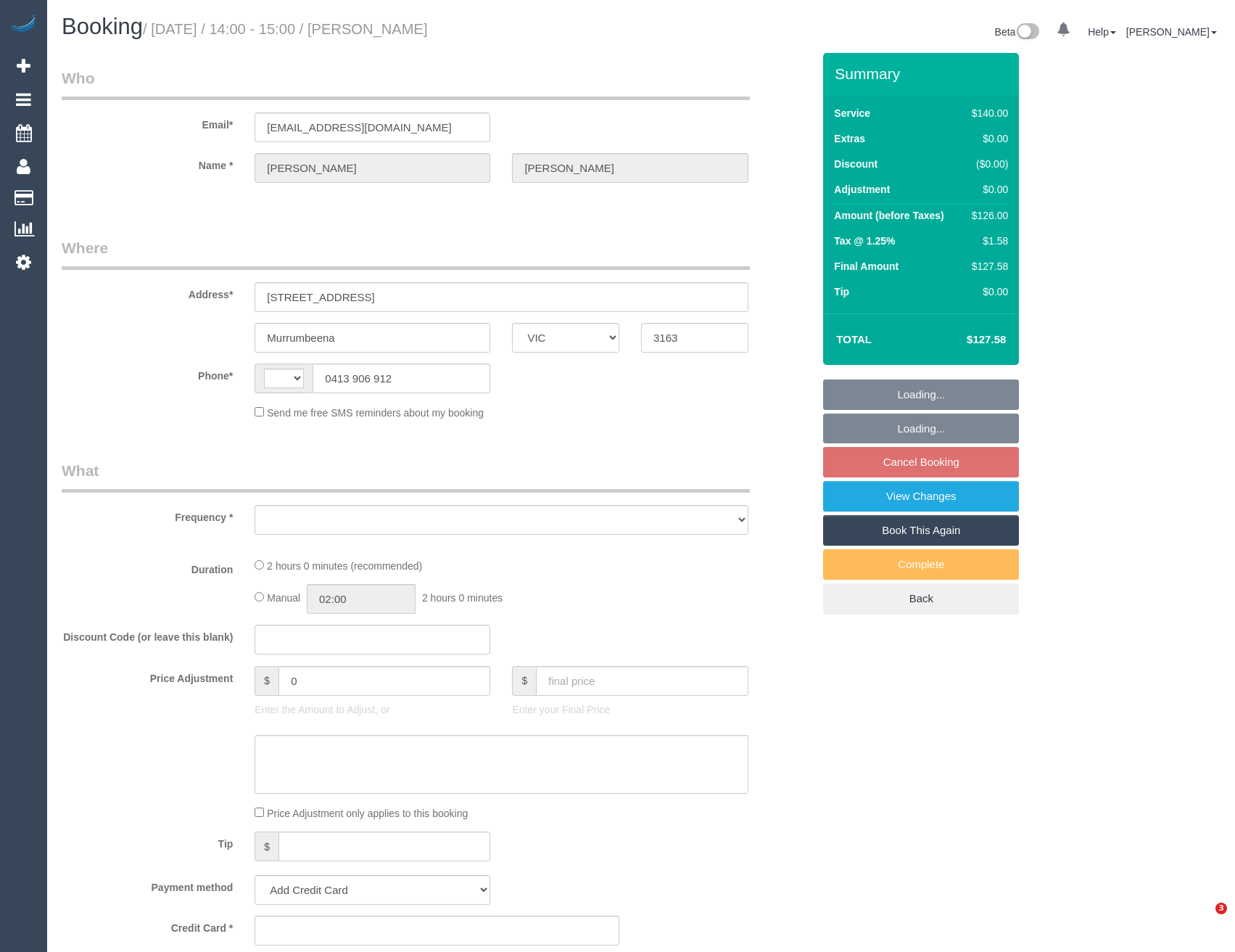
select select "VIC"
select select "string:AU"
select select "object:548"
select select "string:stripe-pm_1NPZo82GScqysDRV3I7Owh4Y"
select select "number:28"
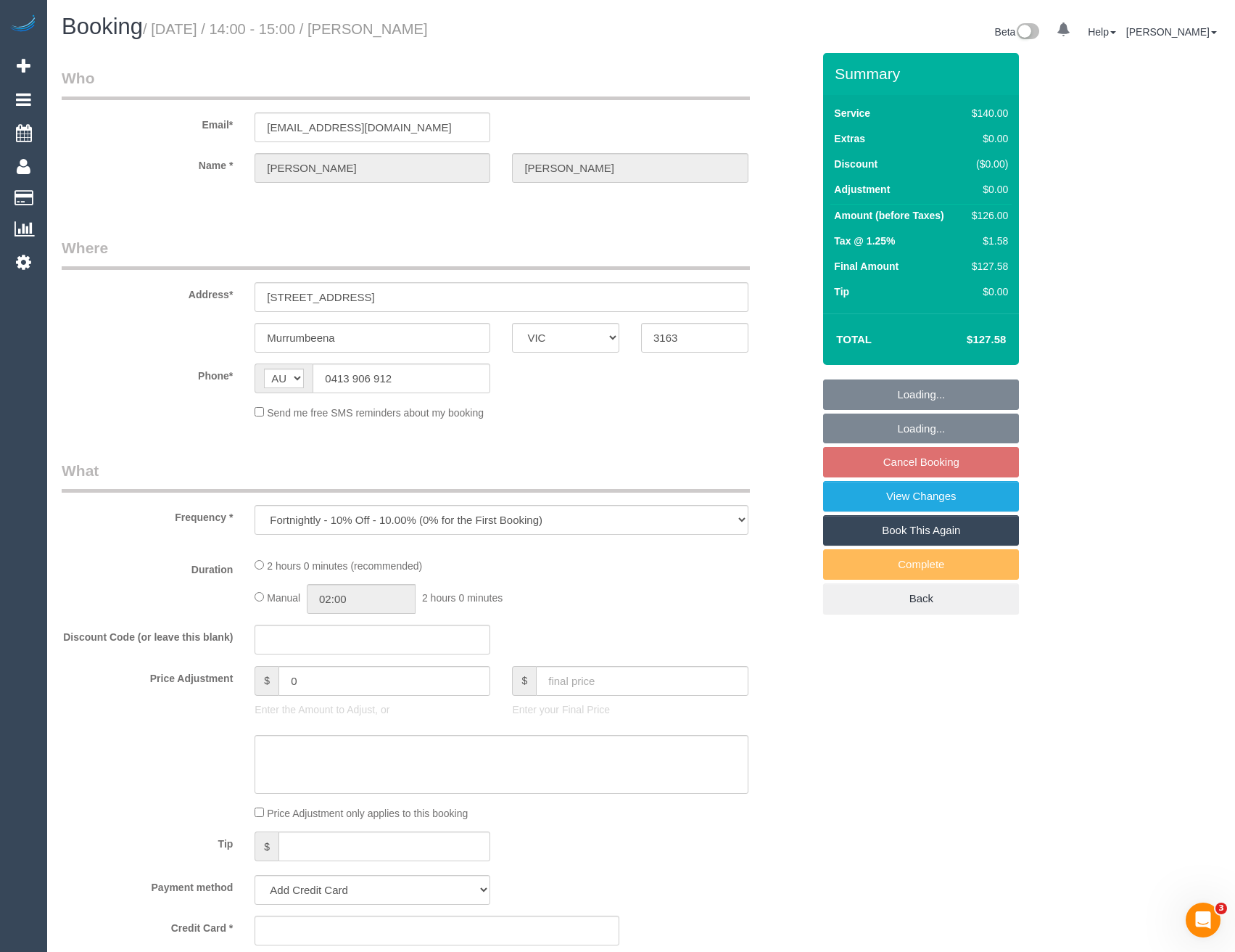
select select "number:14"
select select "number:19"
select select "number:24"
select select "number:11"
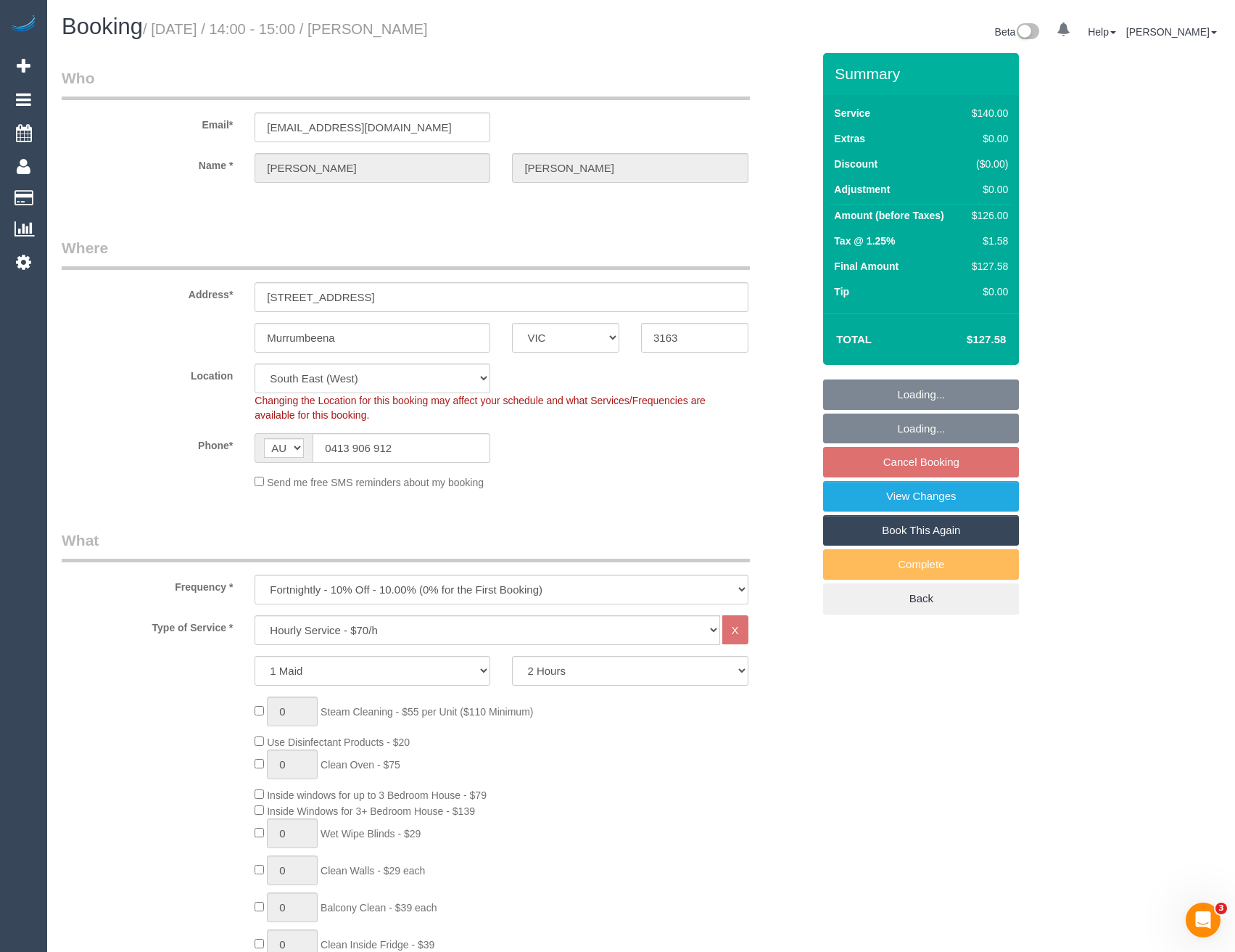
select select "object:869"
select select "38790"
